Goal: Transaction & Acquisition: Purchase product/service

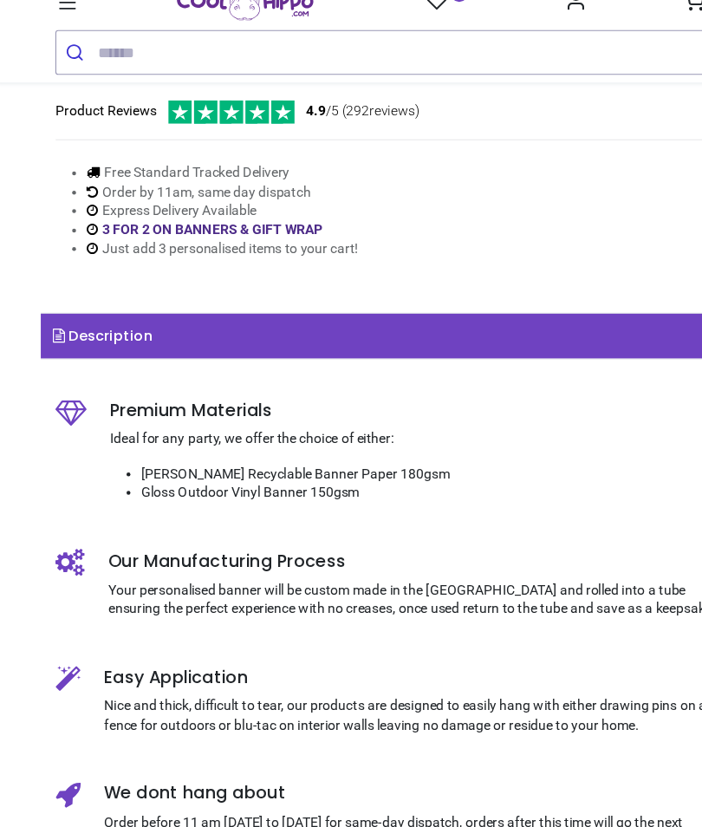
scroll to position [587, 0]
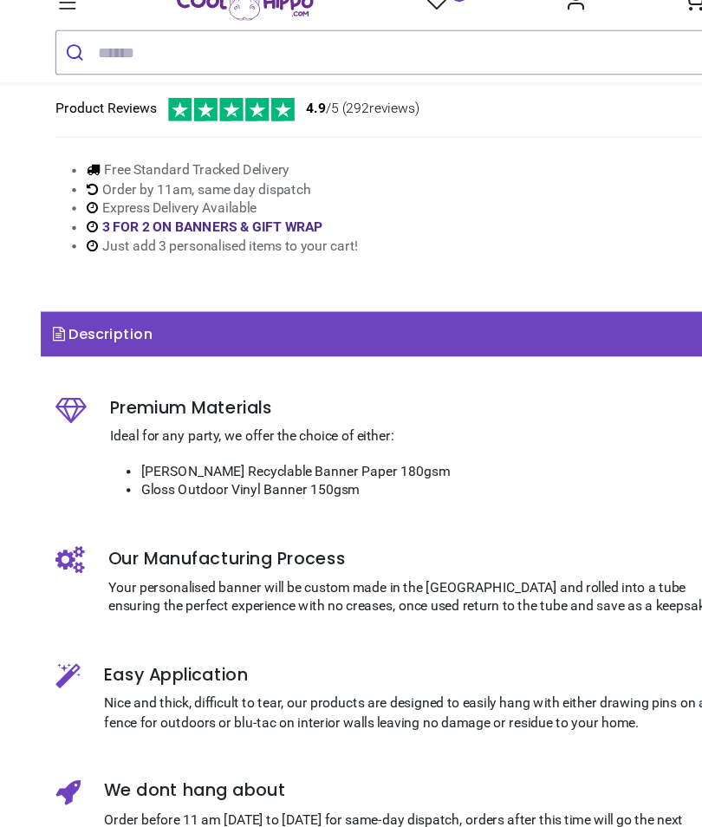
click at [315, 452] on li "Gloss Outdoor Vinyl Banner 150gsm" at bounding box center [389, 460] width 522 height 17
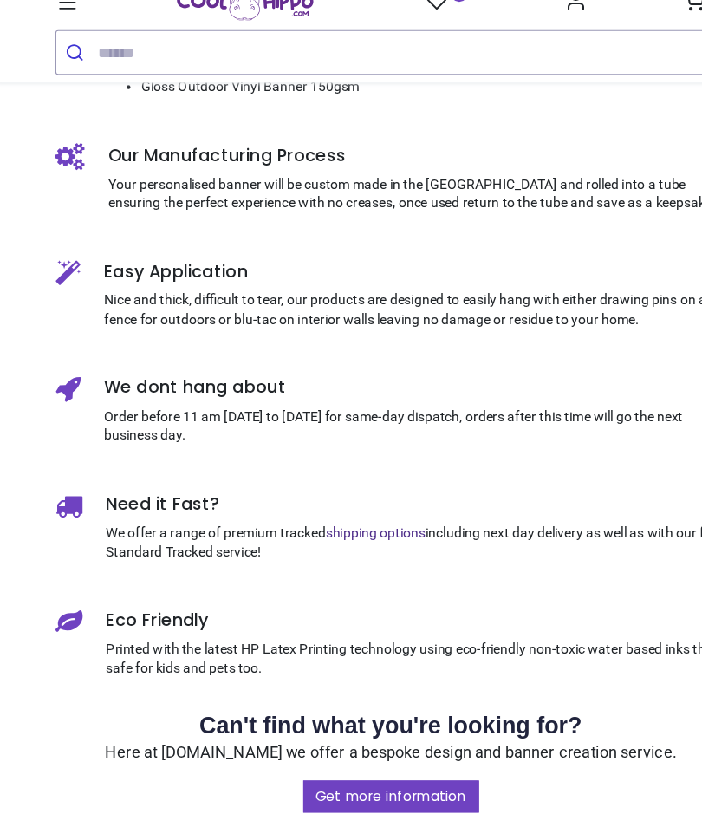
scroll to position [947, 0]
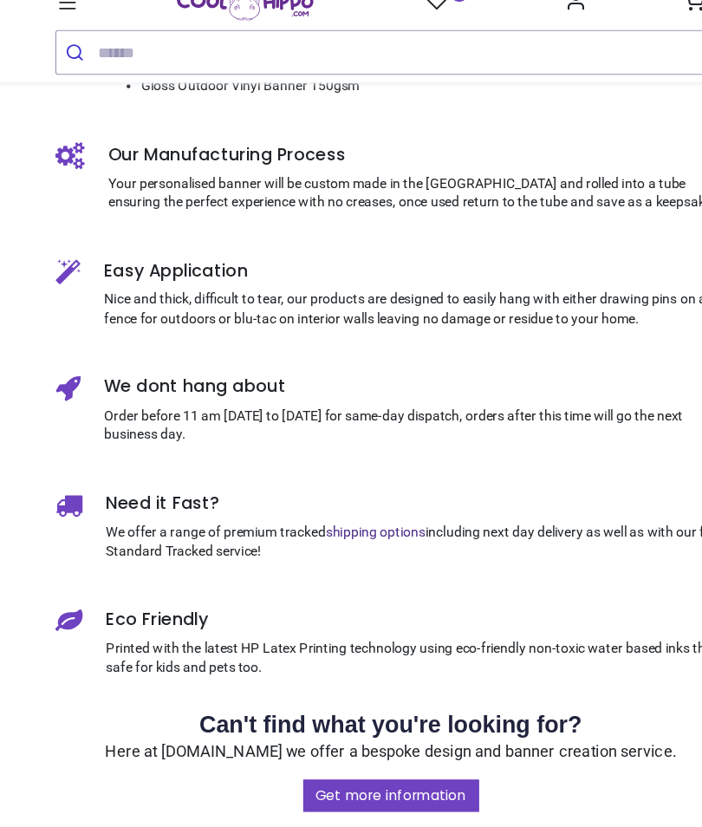
click at [358, 719] on link "Get more information" at bounding box center [351, 733] width 157 height 29
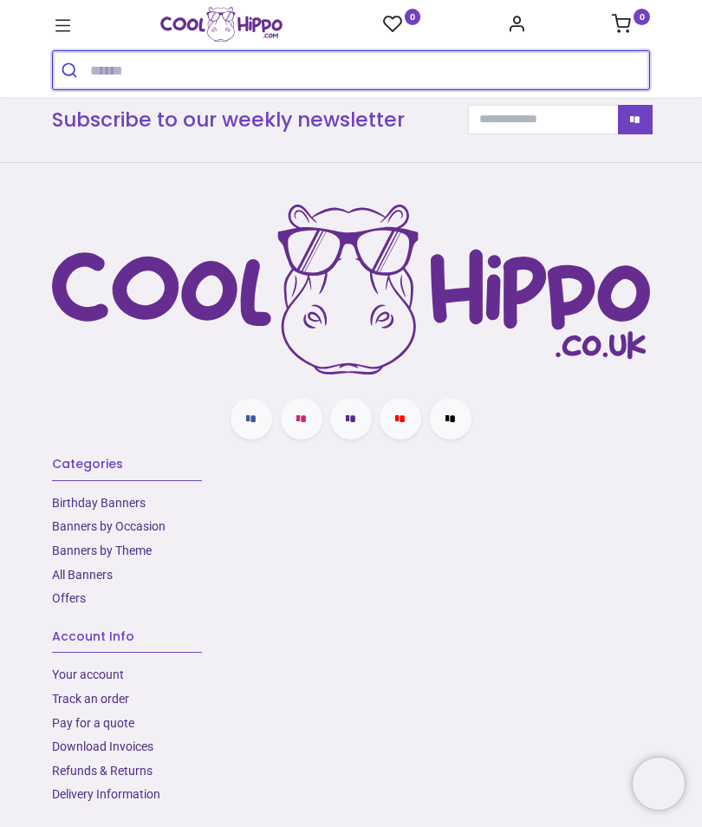
scroll to position [786, 0]
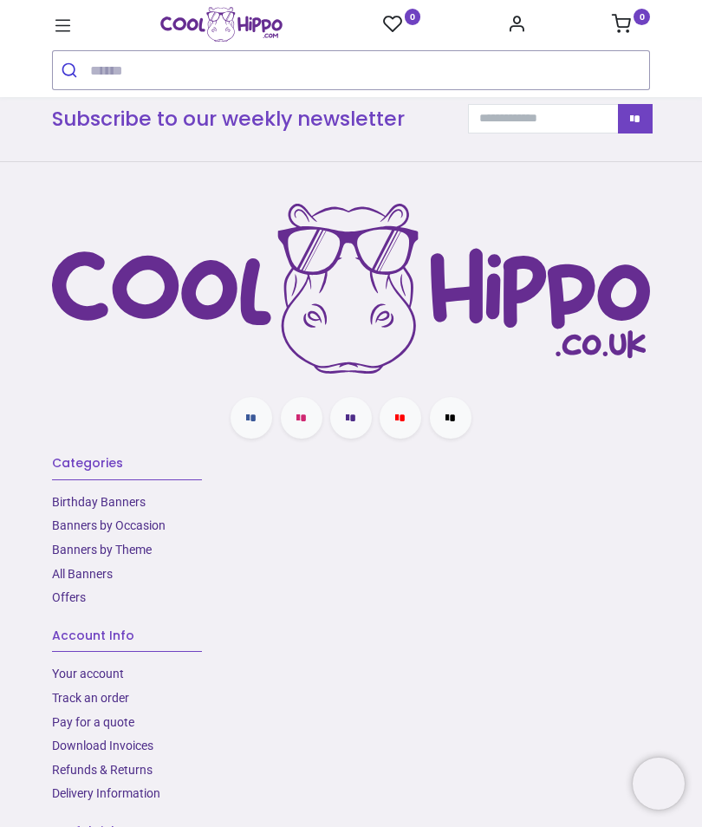
click at [133, 495] on link "Birthday Banners" at bounding box center [99, 502] width 94 height 14
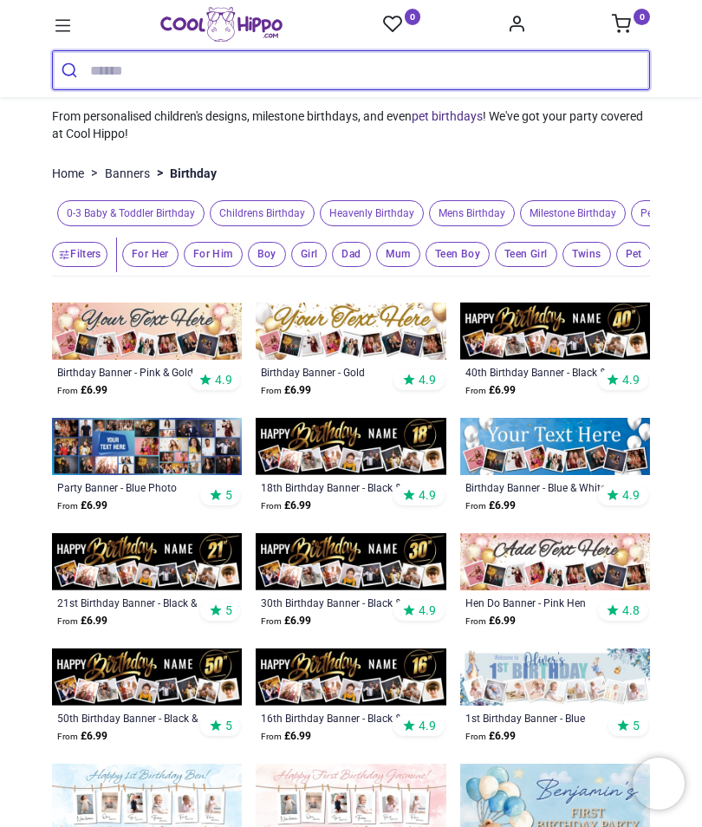
scroll to position [146, 0]
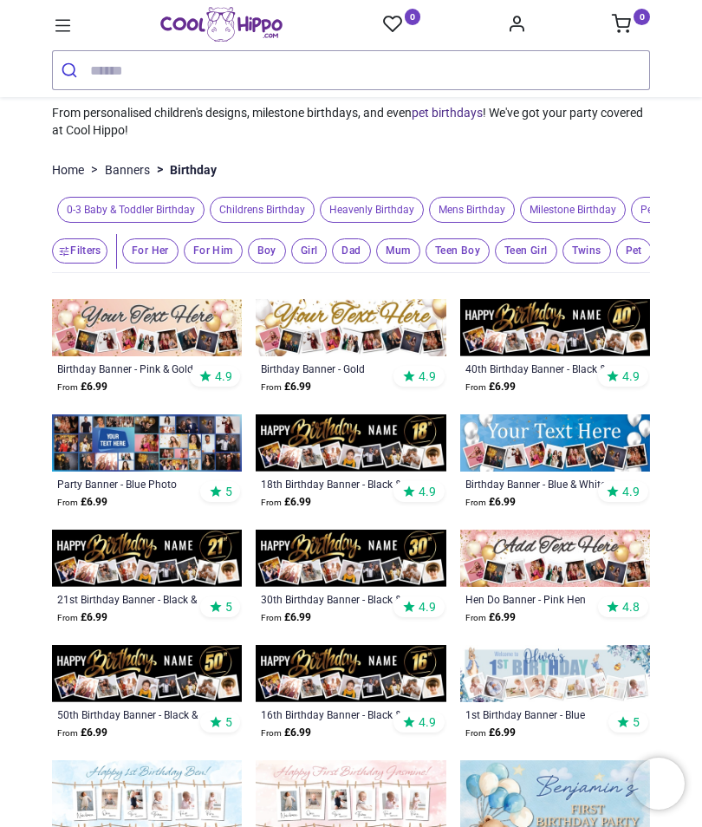
click at [390, 435] on img at bounding box center [351, 442] width 190 height 57
